Goal: Check status: Check status

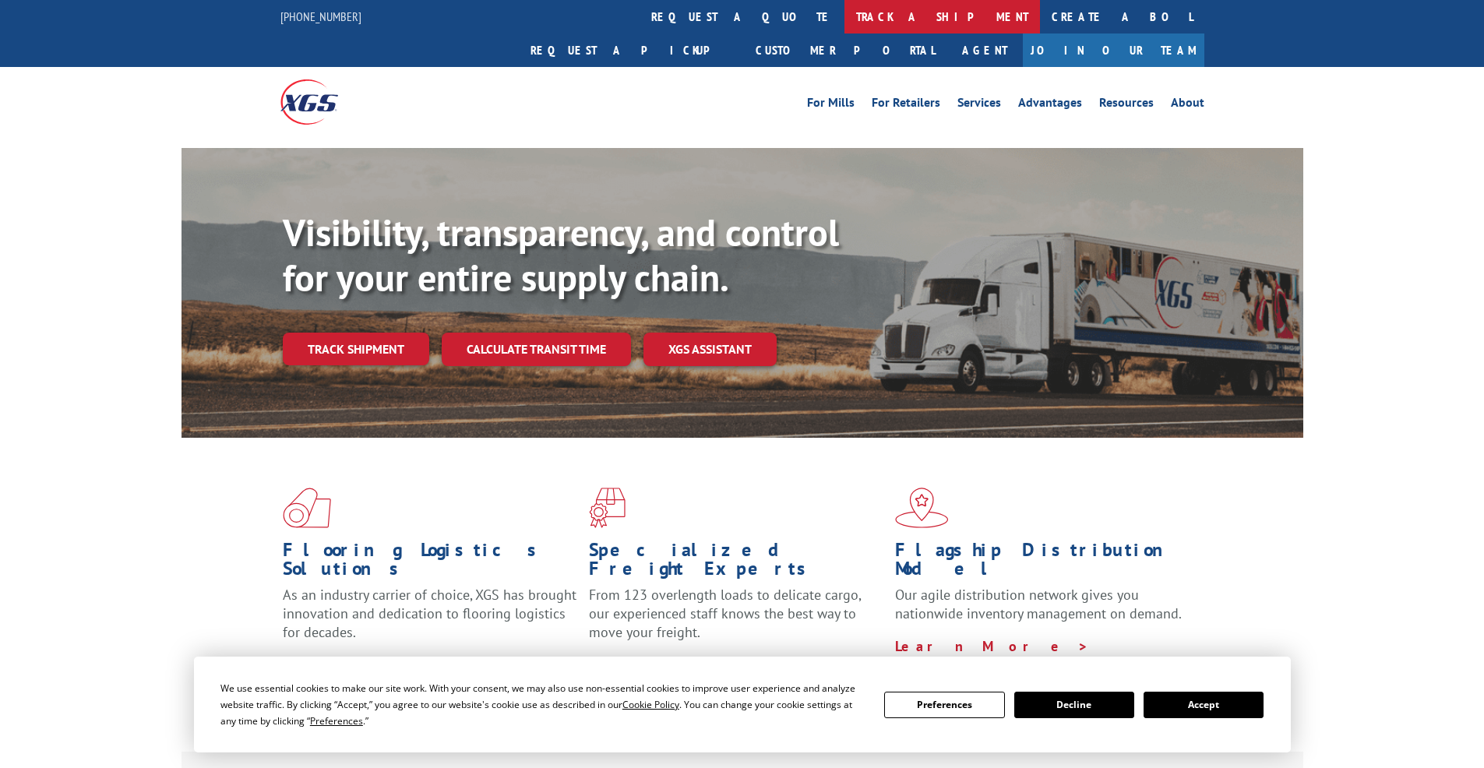
click at [845, 24] on link "track a shipment" at bounding box center [943, 17] width 196 height 34
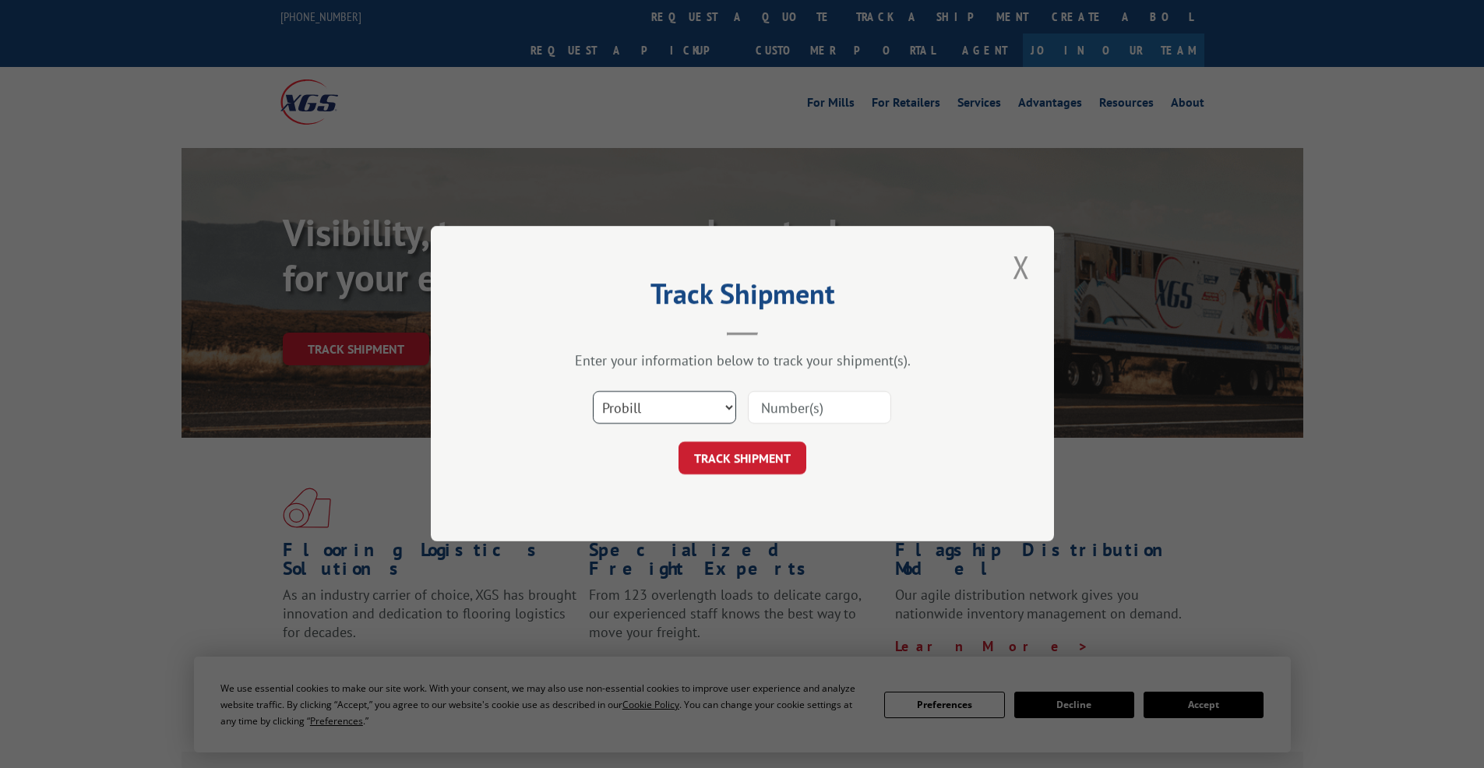
drag, startPoint x: 710, startPoint y: 401, endPoint x: 831, endPoint y: 408, distance: 121.0
click at [831, 408] on div "Select category... Probill BOL PO" at bounding box center [743, 408] width 468 height 51
click at [831, 408] on input at bounding box center [819, 408] width 143 height 33
paste input "2816917"
type input "2816917"
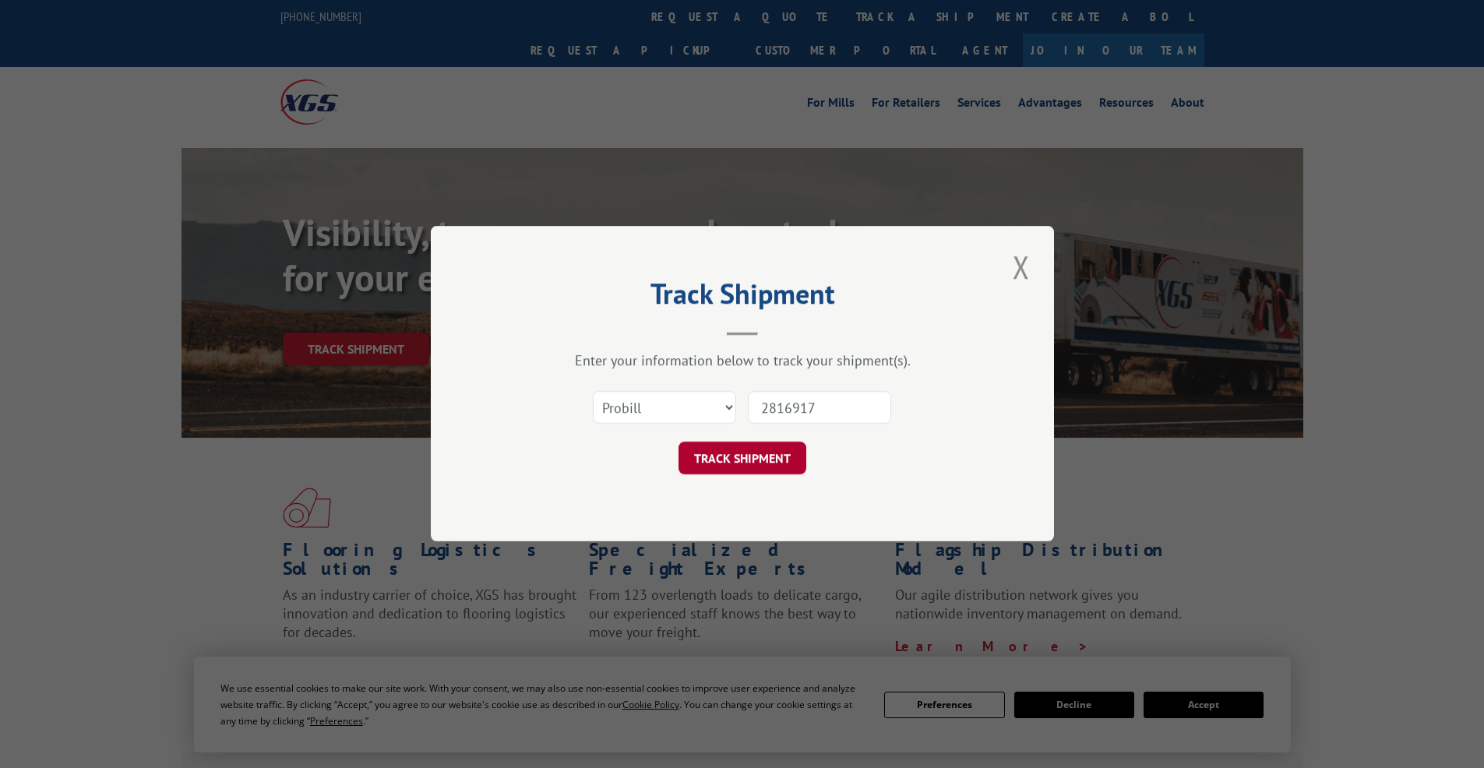
click at [771, 466] on button "TRACK SHIPMENT" at bounding box center [743, 459] width 128 height 33
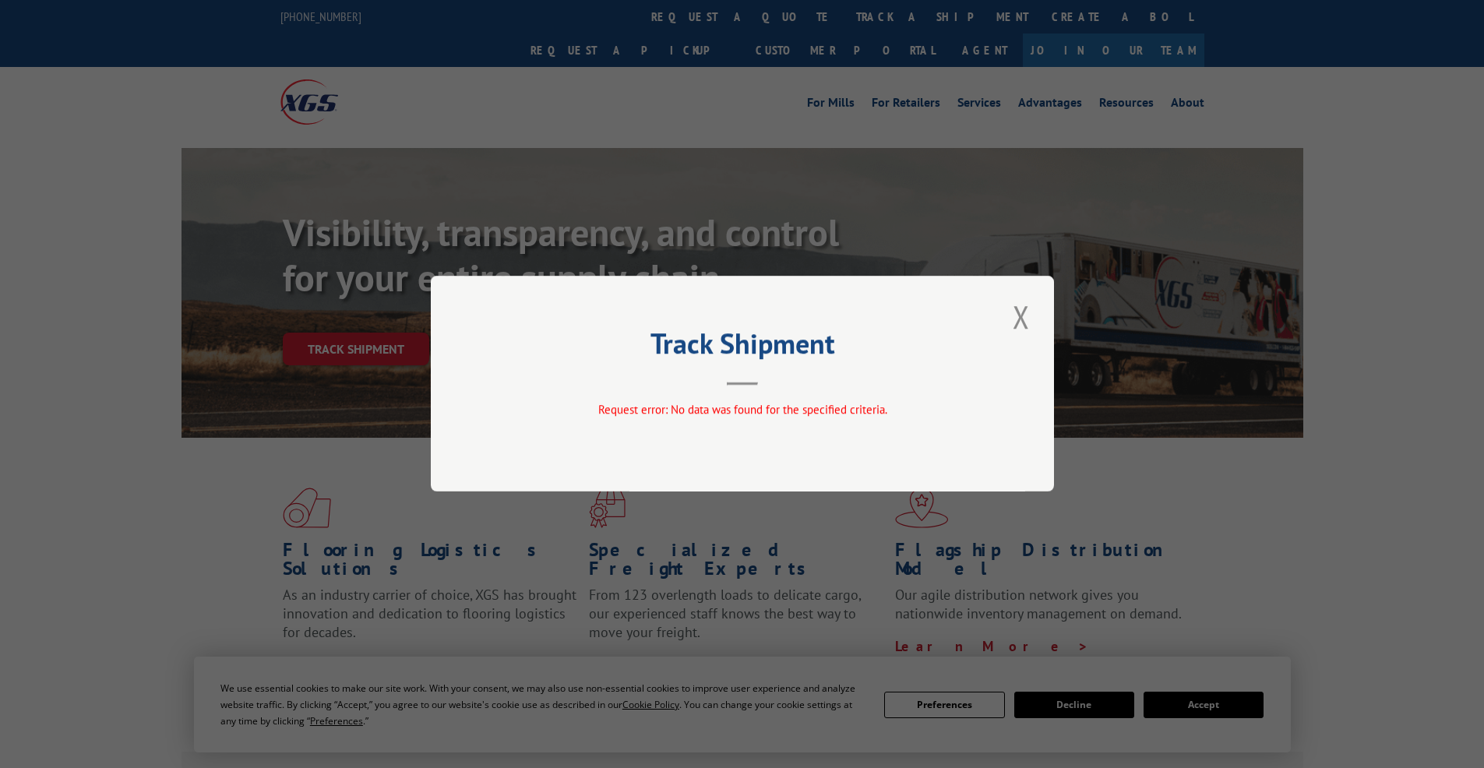
click at [1004, 323] on div "Track Shipment Request error: No data was found for the specified criteria." at bounding box center [742, 384] width 623 height 216
click at [1014, 317] on button "Close modal" at bounding box center [1021, 316] width 26 height 43
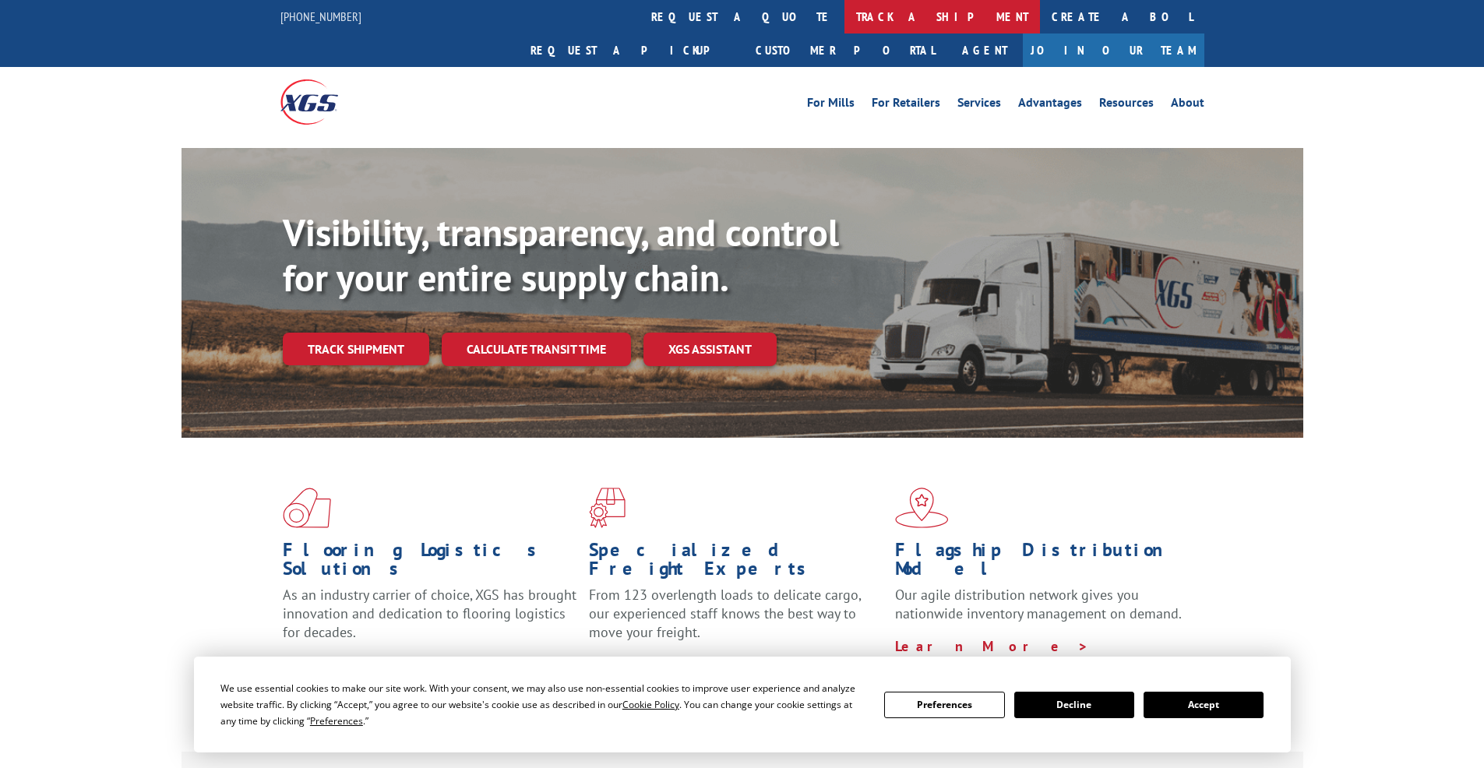
click at [845, 23] on link "track a shipment" at bounding box center [943, 17] width 196 height 34
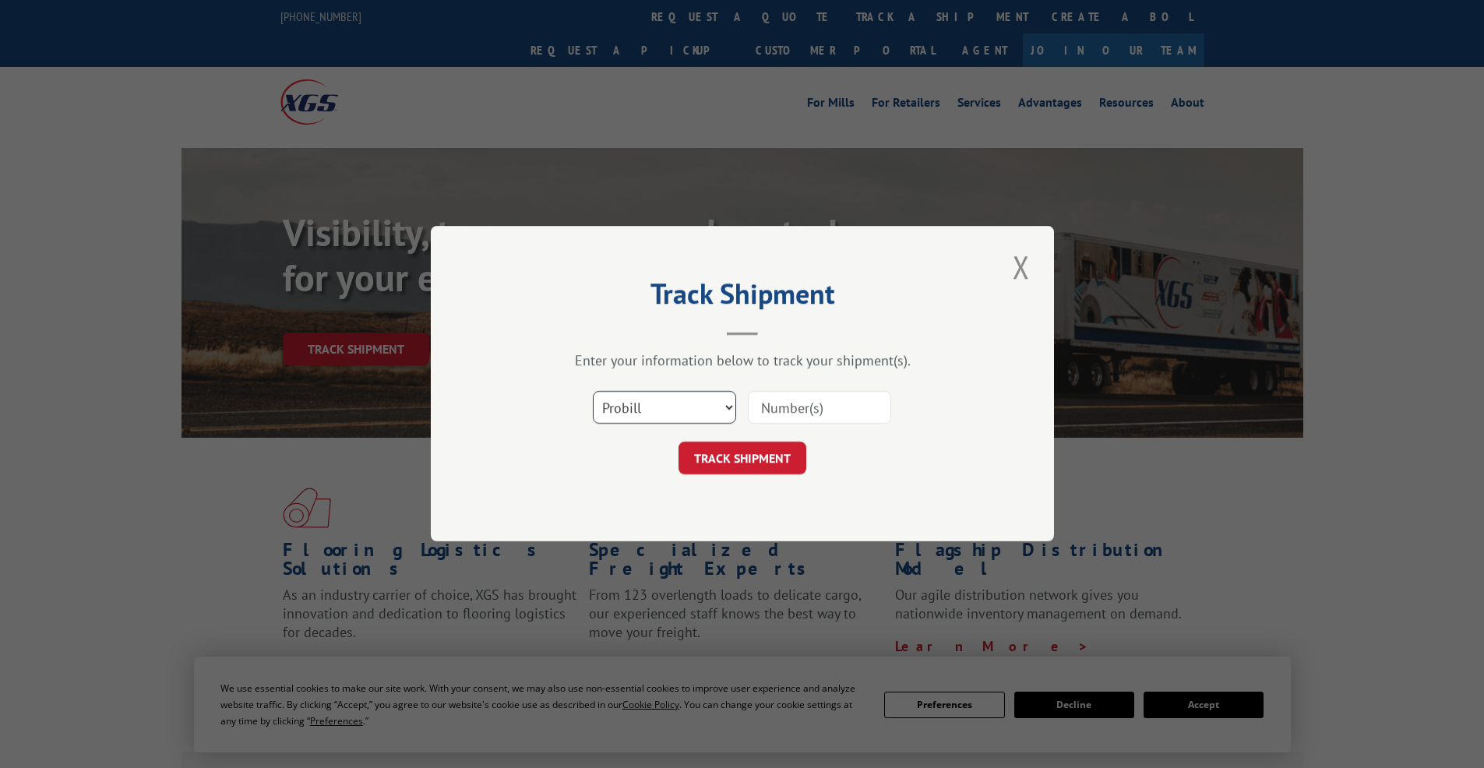
select select "bol"
click at [593, 392] on select "Select category... Probill BOL PO" at bounding box center [664, 408] width 143 height 33
click at [803, 406] on input at bounding box center [819, 408] width 143 height 33
paste input "2816917"
type input "2816917"
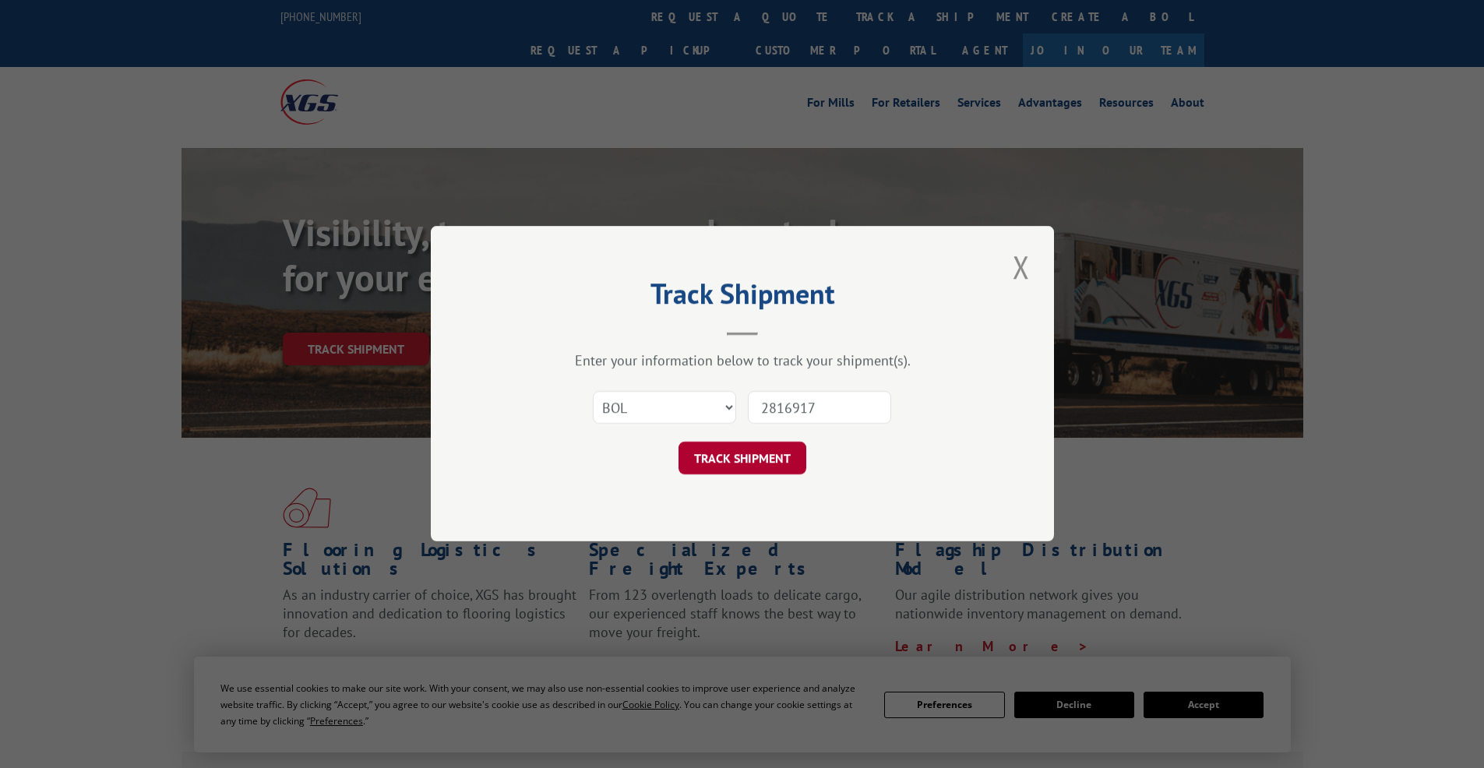
click at [771, 462] on button "TRACK SHIPMENT" at bounding box center [743, 459] width 128 height 33
